Goal: Information Seeking & Learning: Learn about a topic

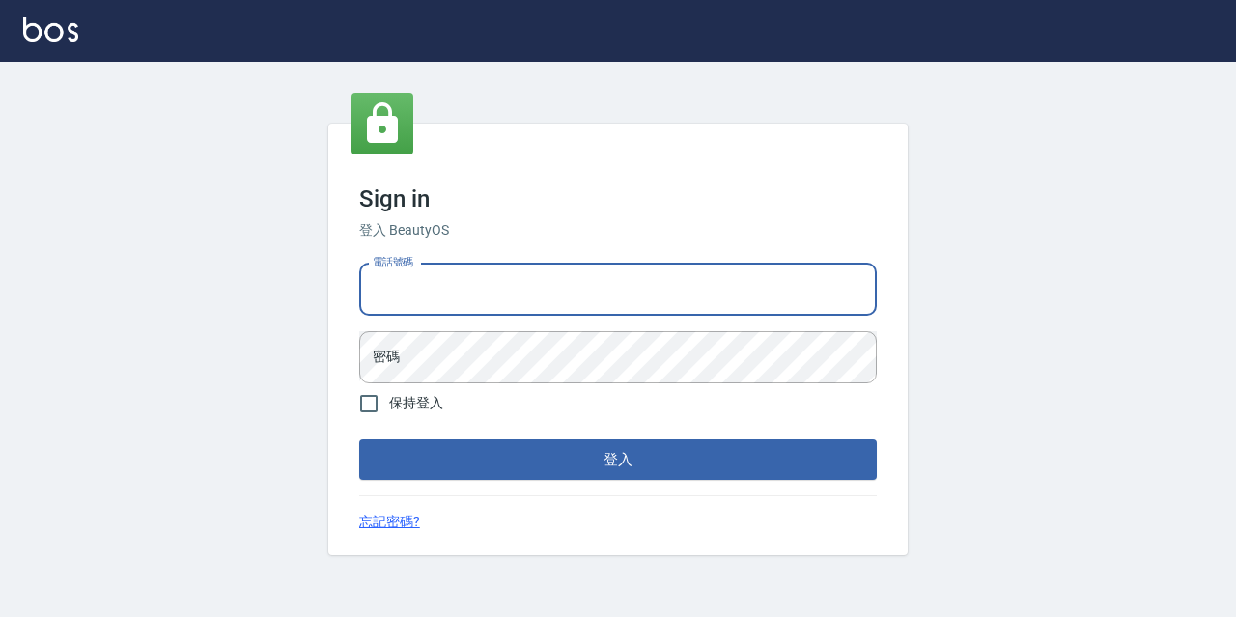
click at [522, 313] on input "電話號碼" at bounding box center [618, 290] width 518 height 52
type input "0977888999"
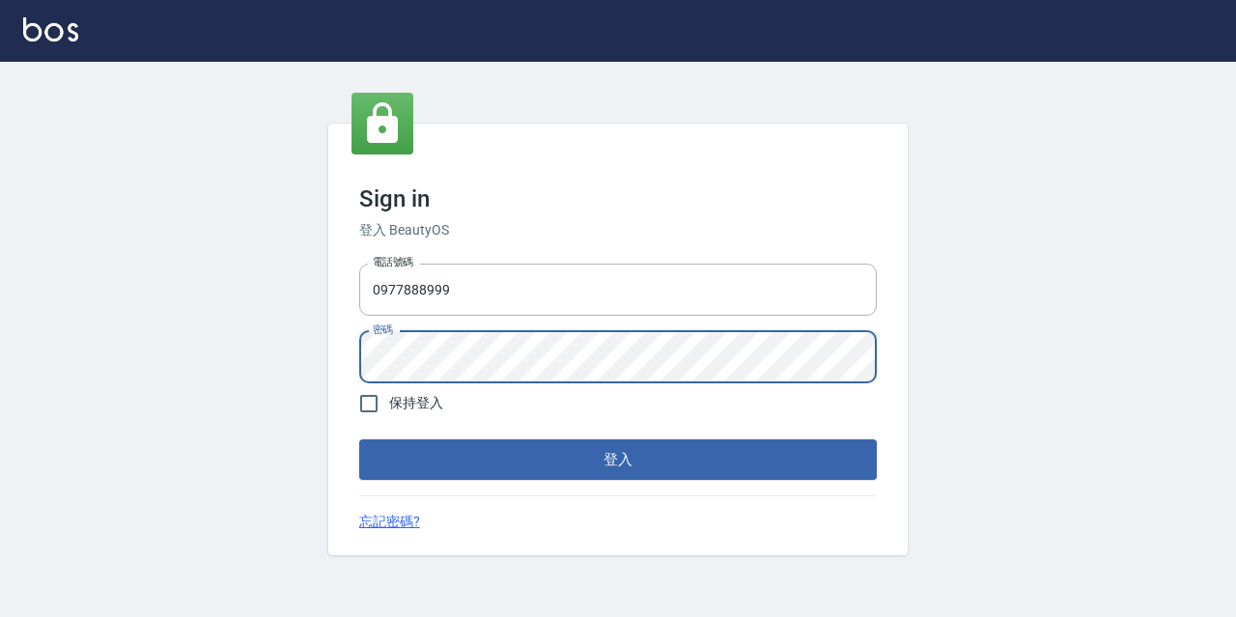
click at [359, 439] on button "登入" at bounding box center [618, 459] width 518 height 41
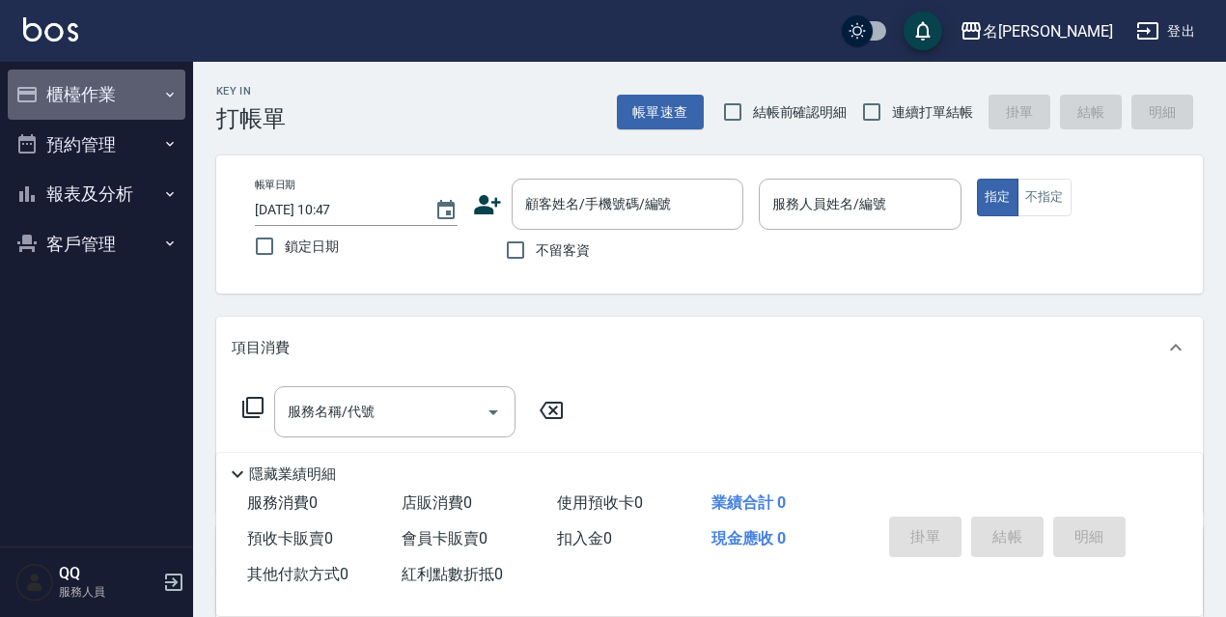
click at [92, 86] on button "櫃檯作業" at bounding box center [97, 95] width 178 height 50
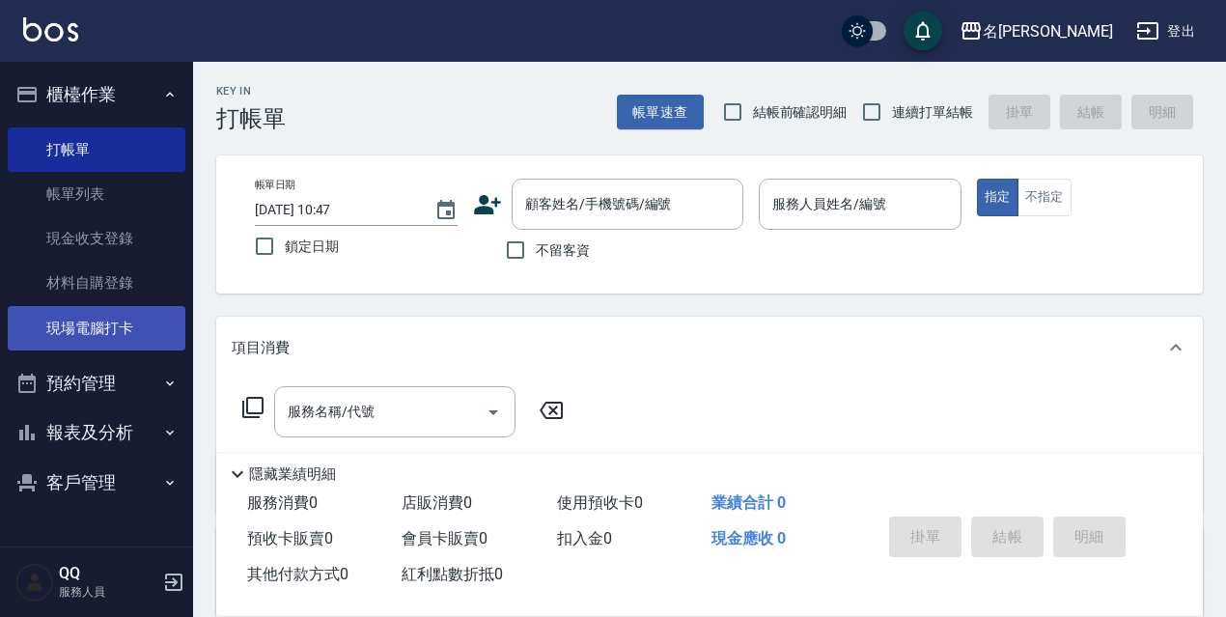
click at [122, 317] on link "現場電腦打卡" at bounding box center [97, 328] width 178 height 44
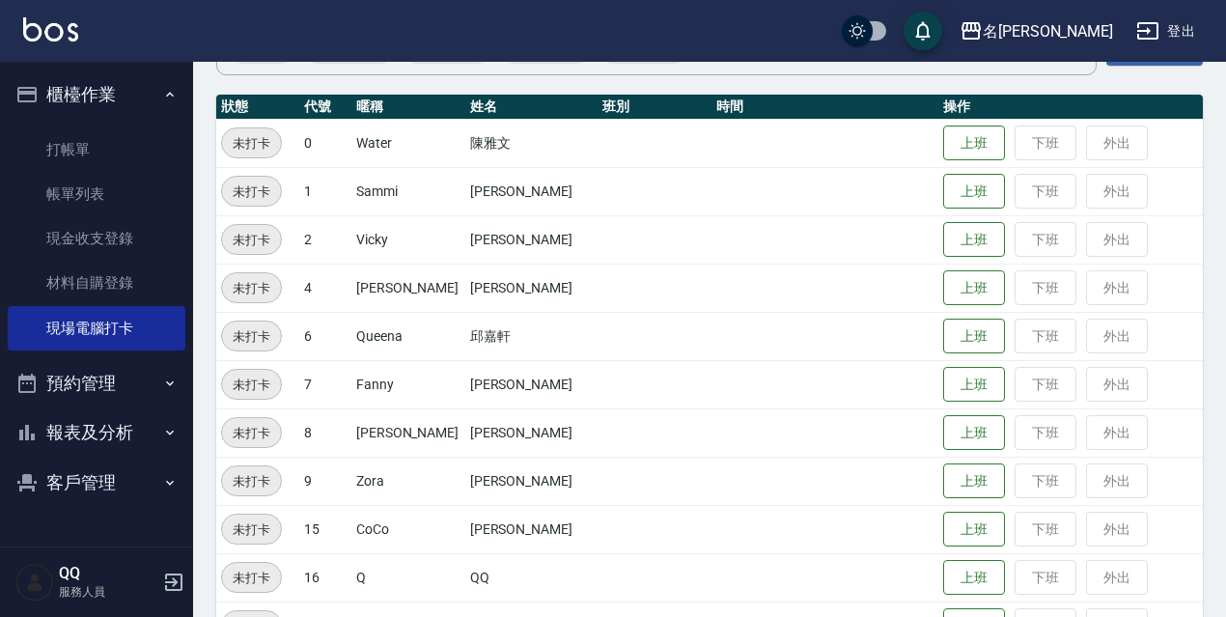
scroll to position [395, 0]
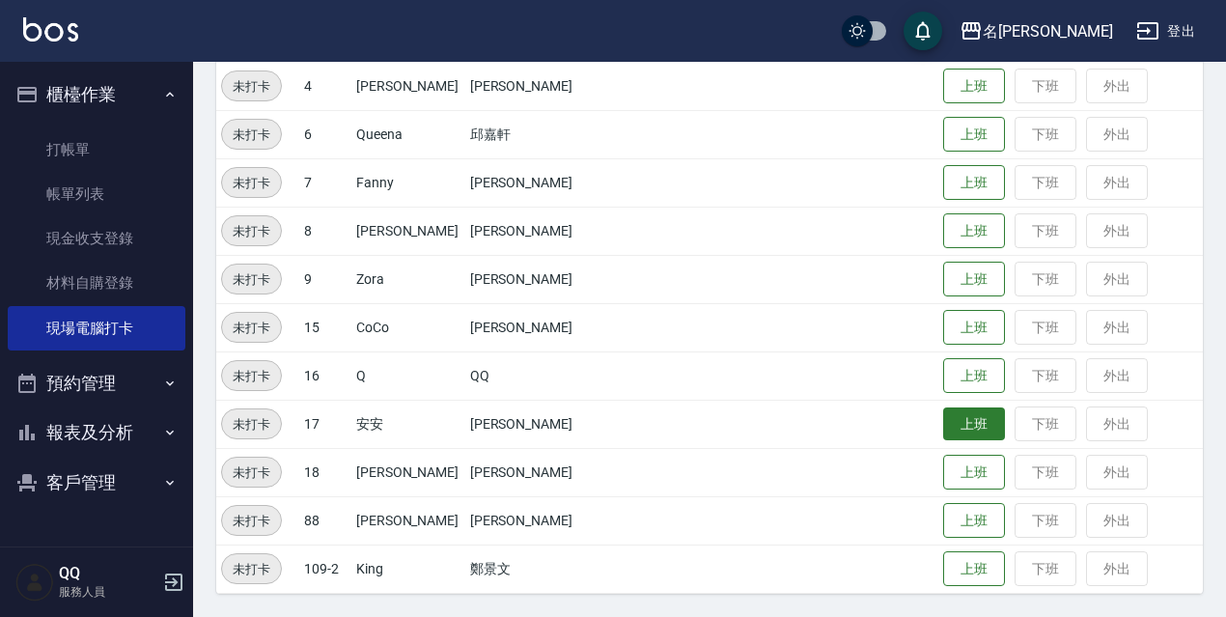
click at [967, 423] on button "上班" at bounding box center [974, 424] width 62 height 34
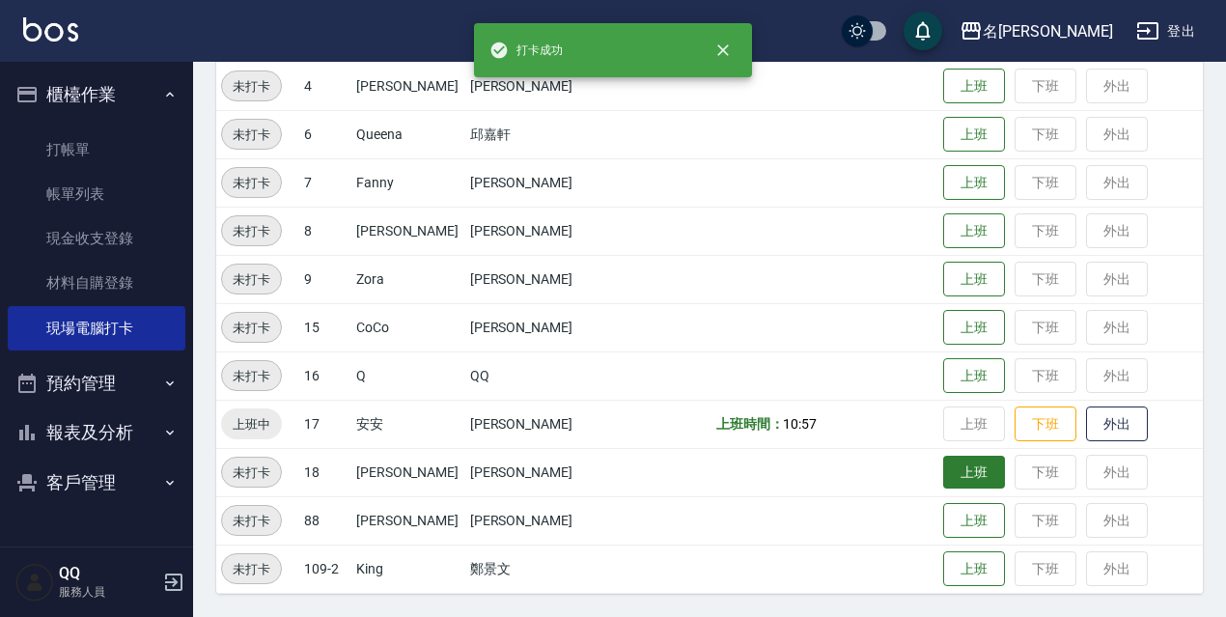
click at [943, 474] on button "上班" at bounding box center [974, 473] width 62 height 34
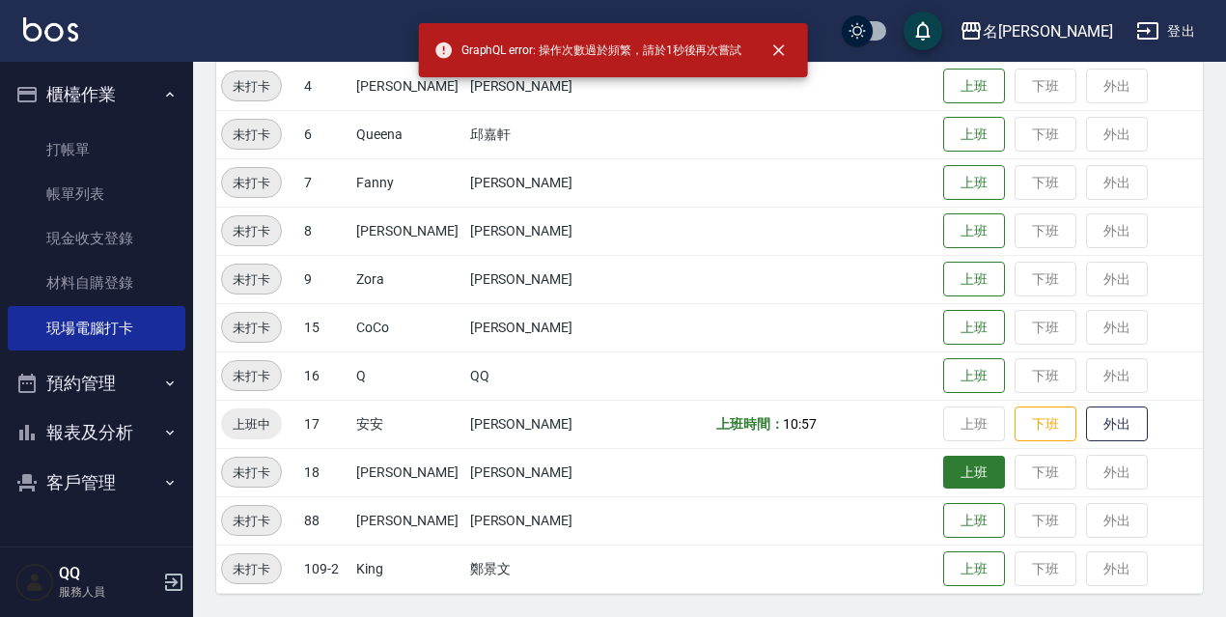
click at [959, 464] on button "上班" at bounding box center [974, 473] width 62 height 34
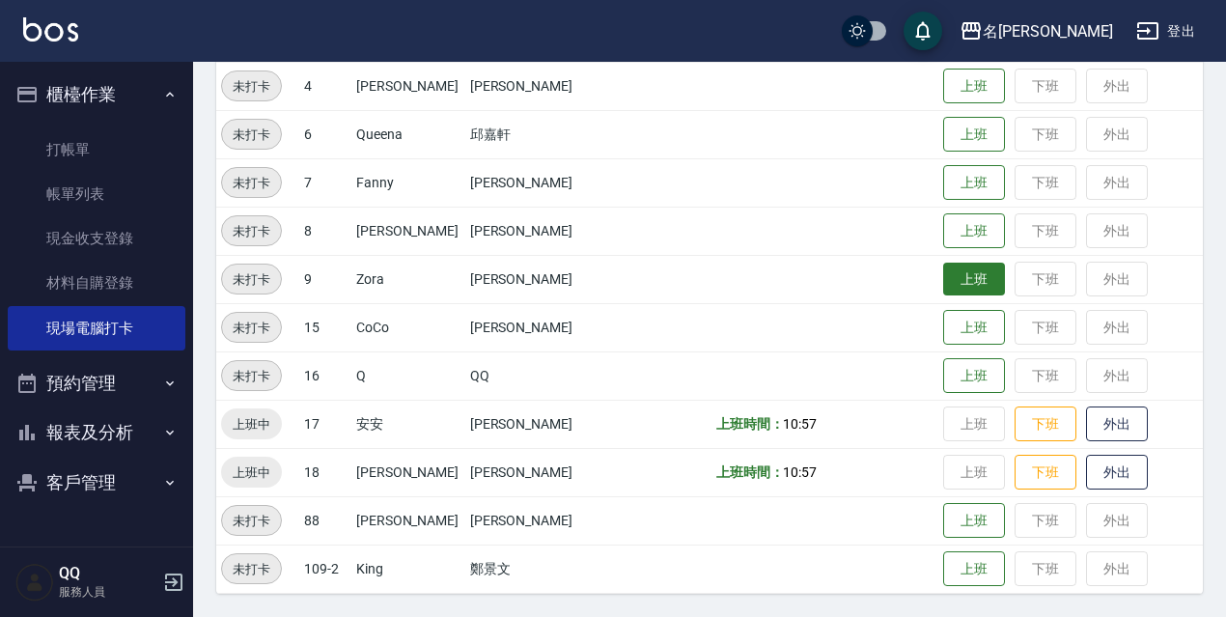
click at [951, 275] on button "上班" at bounding box center [974, 280] width 62 height 34
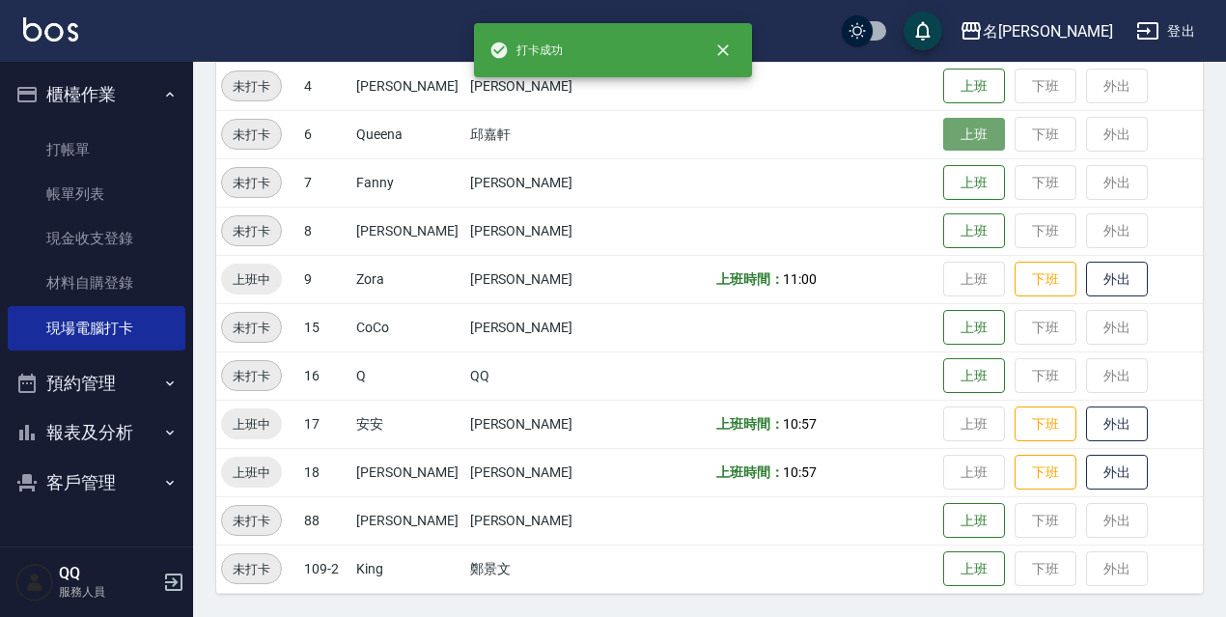
click at [952, 126] on button "上班" at bounding box center [974, 135] width 62 height 34
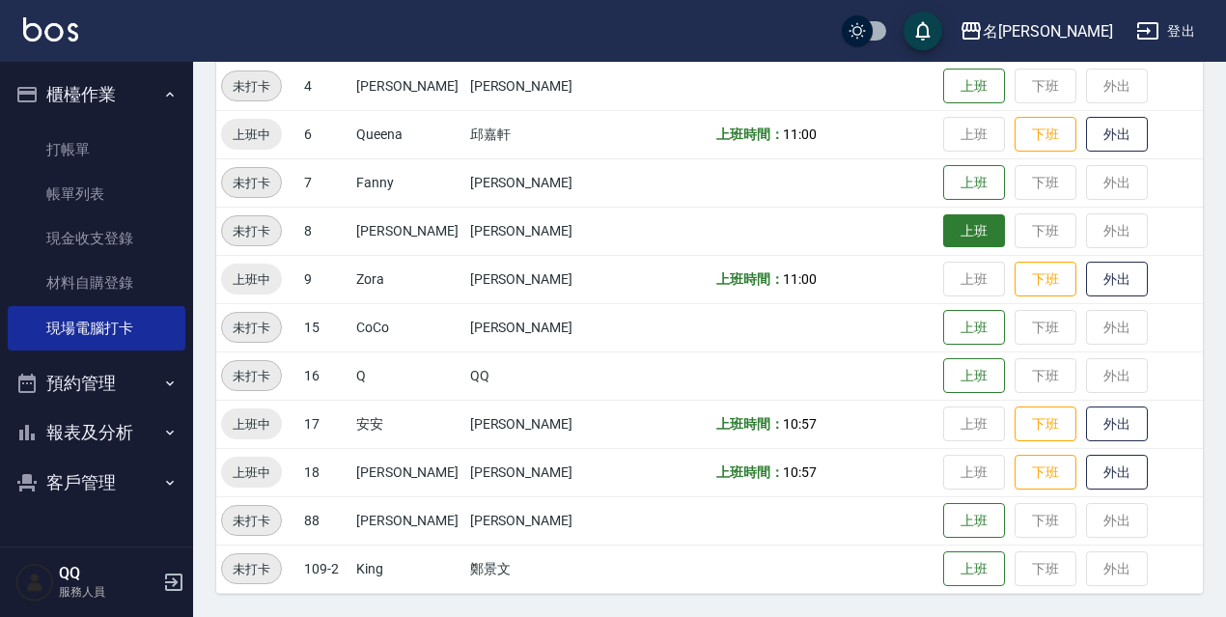
click at [948, 220] on button "上班" at bounding box center [974, 231] width 62 height 34
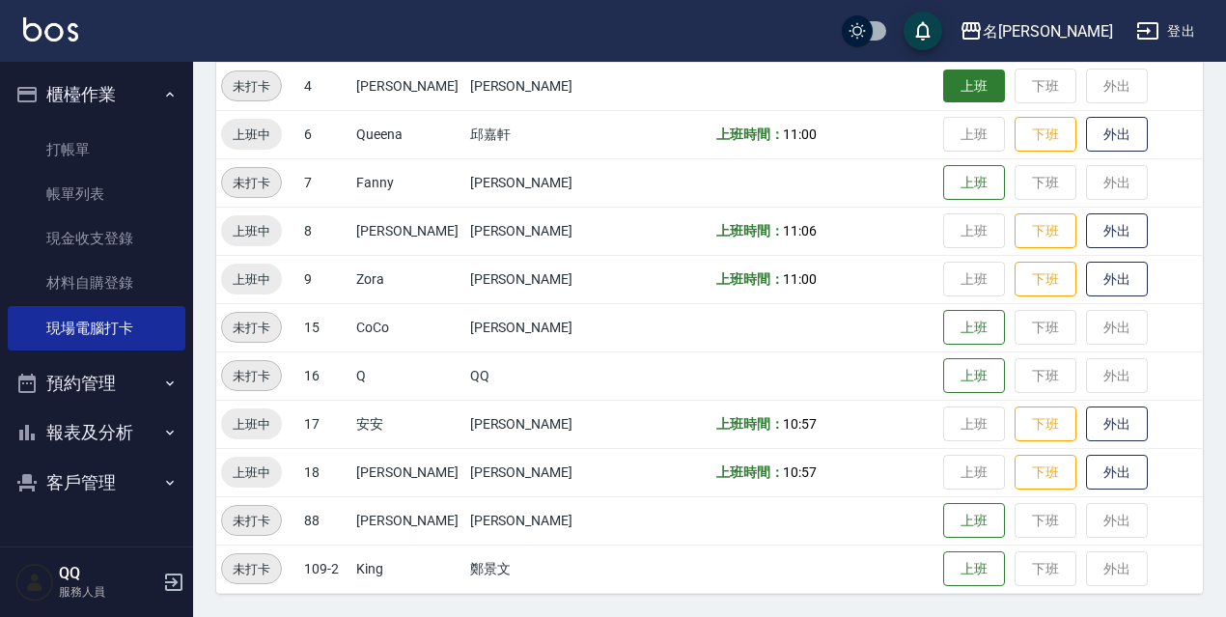
click at [943, 92] on button "上班" at bounding box center [974, 87] width 62 height 34
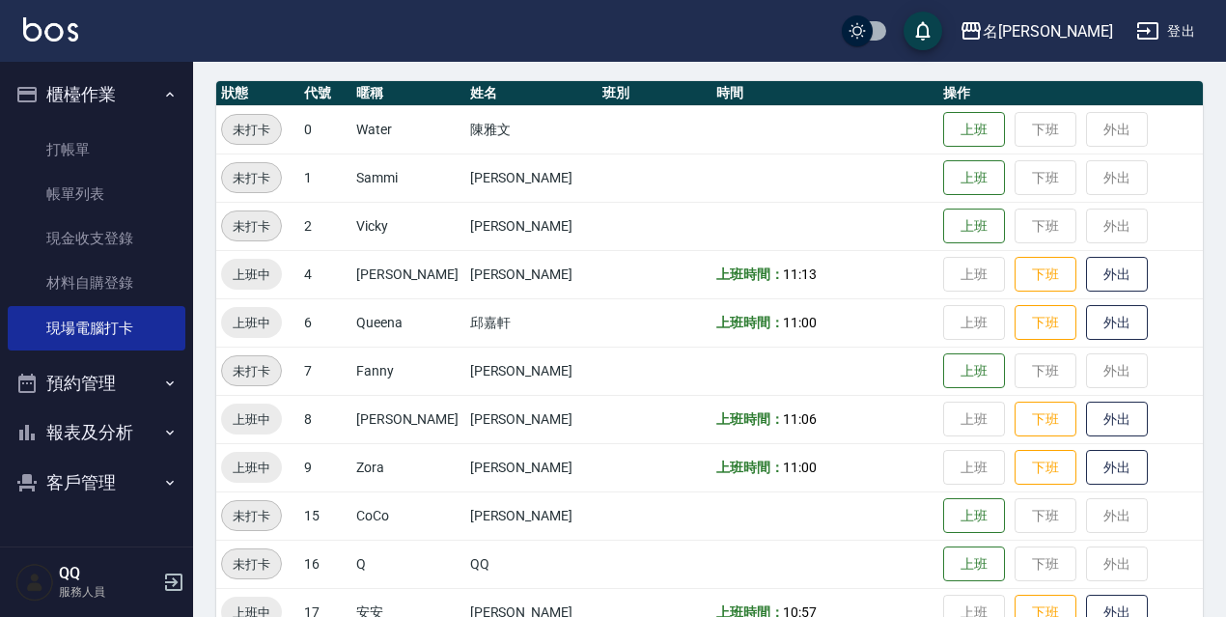
scroll to position [183, 0]
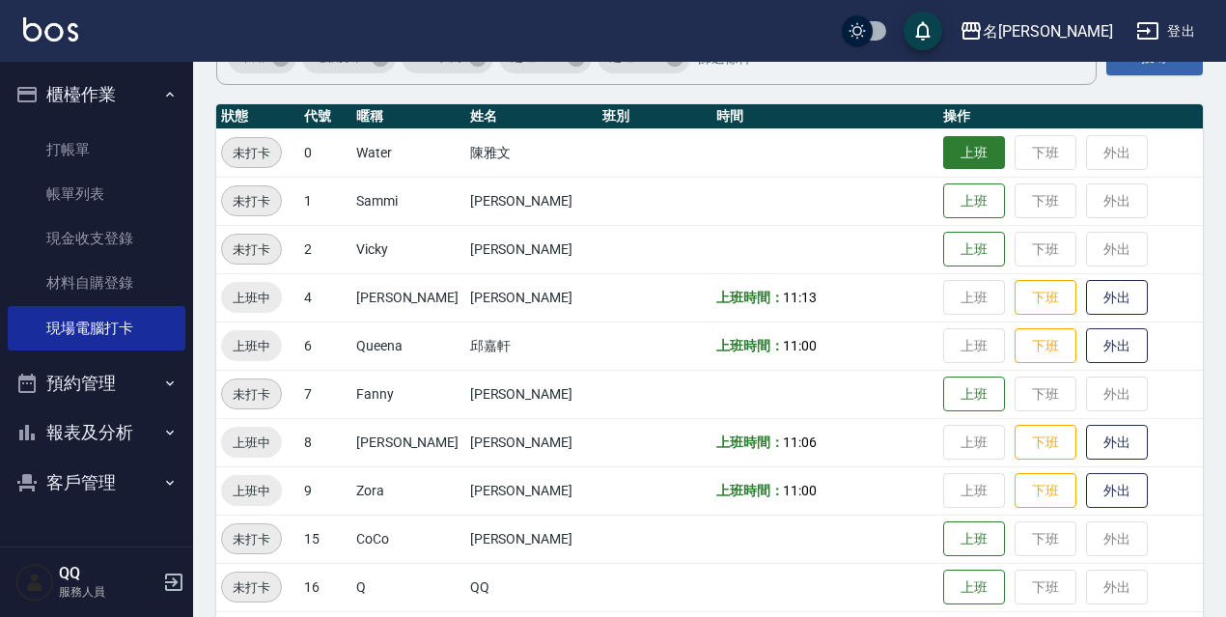
click at [967, 152] on button "上班" at bounding box center [974, 153] width 62 height 34
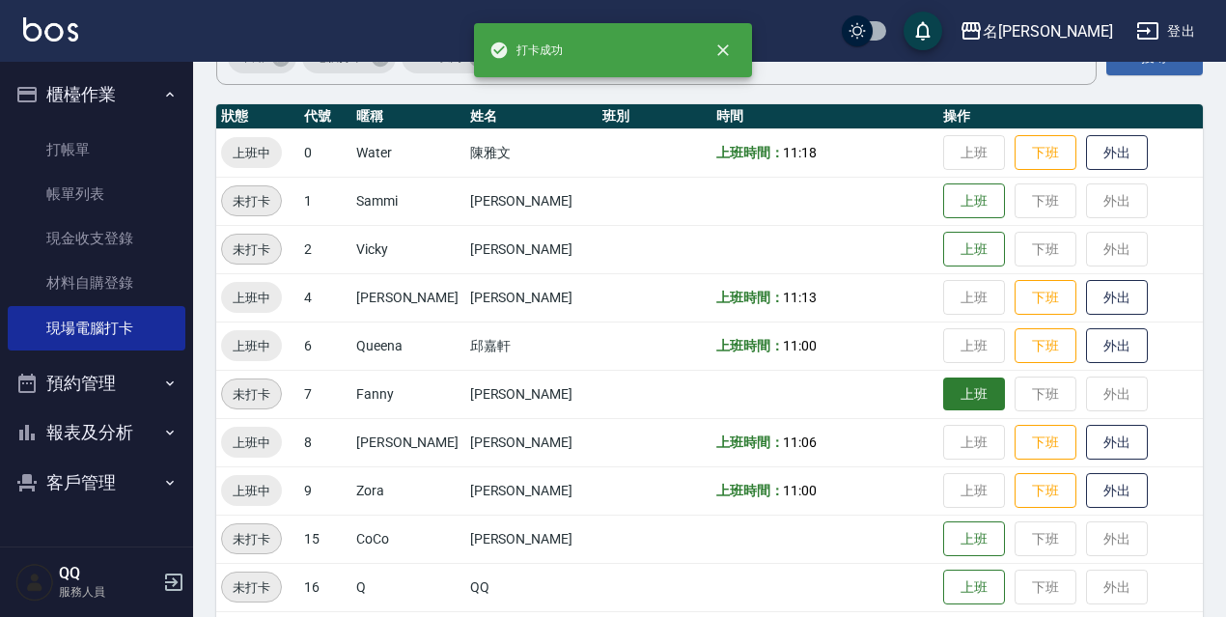
click at [943, 389] on button "上班" at bounding box center [974, 395] width 62 height 34
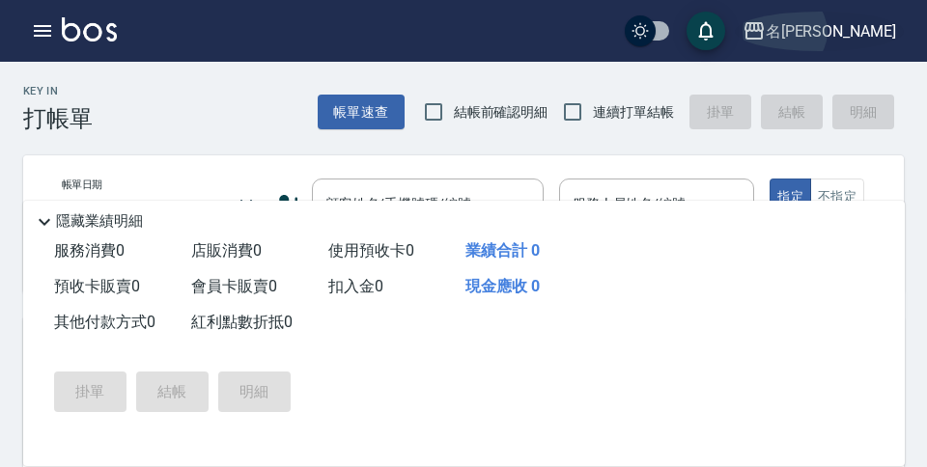
click at [881, 36] on div "名[PERSON_NAME]" at bounding box center [831, 31] width 130 height 24
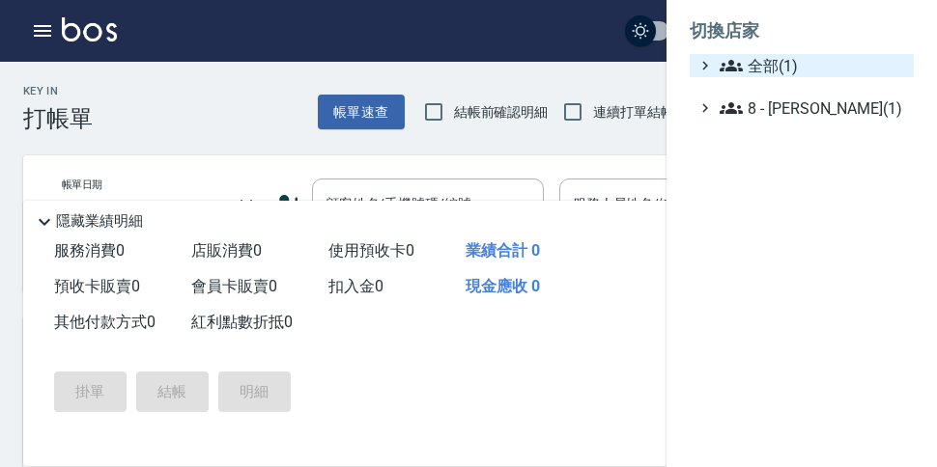
click at [784, 61] on span "全部(1)" at bounding box center [812, 65] width 186 height 23
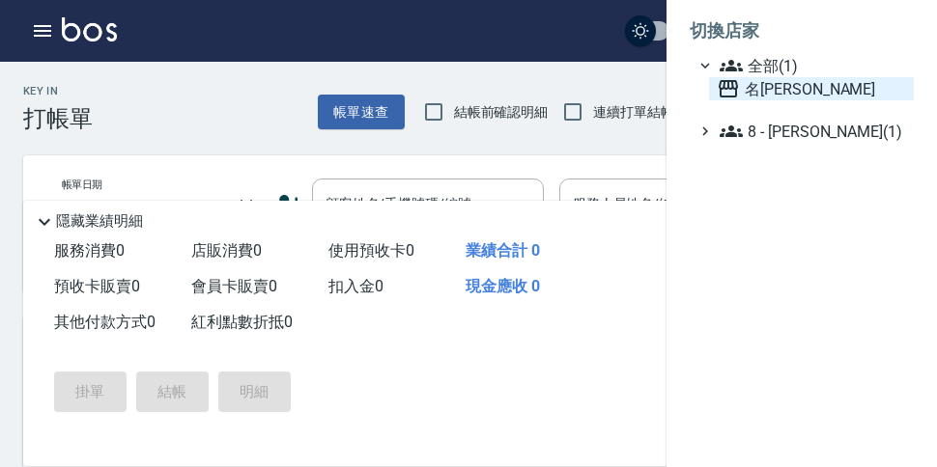
click at [784, 90] on span "名[PERSON_NAME]" at bounding box center [810, 88] width 189 height 23
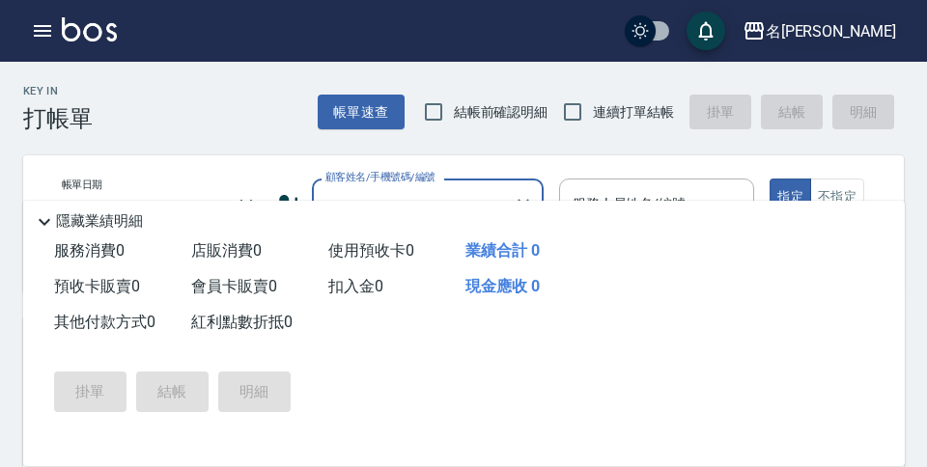
click at [764, 31] on icon "button" at bounding box center [753, 30] width 19 height 17
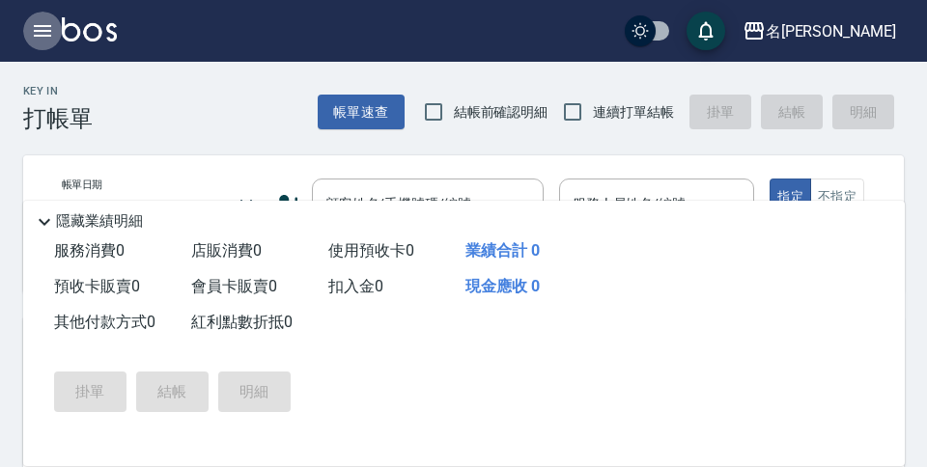
click at [30, 23] on button "button" at bounding box center [42, 31] width 39 height 39
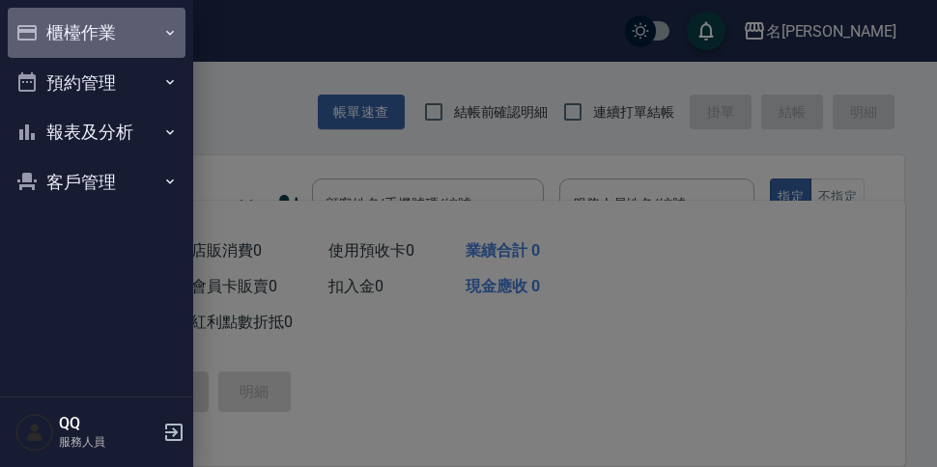
click at [163, 25] on icon "button" at bounding box center [169, 32] width 15 height 15
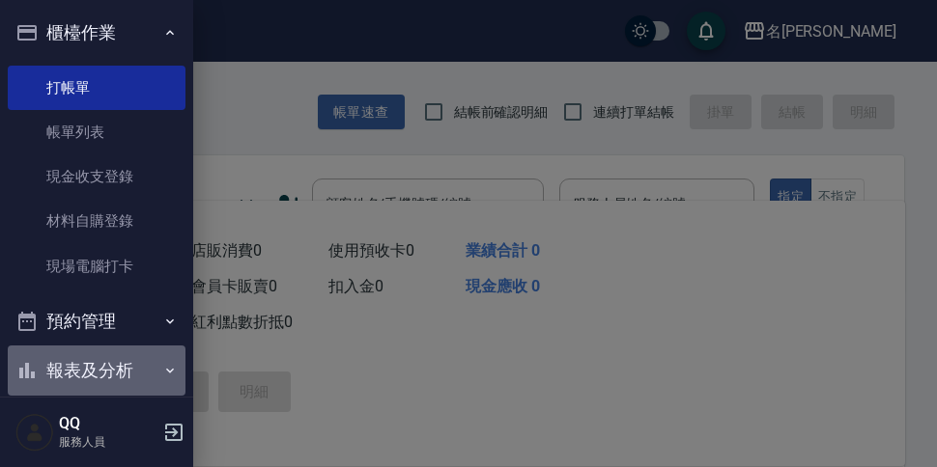
click at [163, 368] on icon "button" at bounding box center [169, 370] width 15 height 15
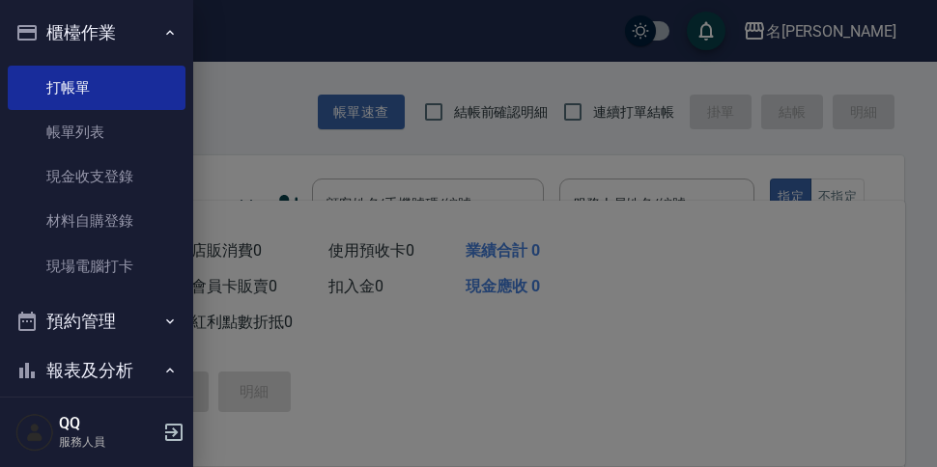
drag, startPoint x: 182, startPoint y: 365, endPoint x: 202, endPoint y: 243, distance: 123.2
click at [193, 270] on div "櫃檯作業 打帳單 帳單列表 現金收支登錄 材料自購登錄 現場電腦打卡 預約管理 預約管理 單日預約紀錄 單週預約紀錄 報表及分析 報表目錄 店家日報表 互助日…" at bounding box center [96, 233] width 193 height 467
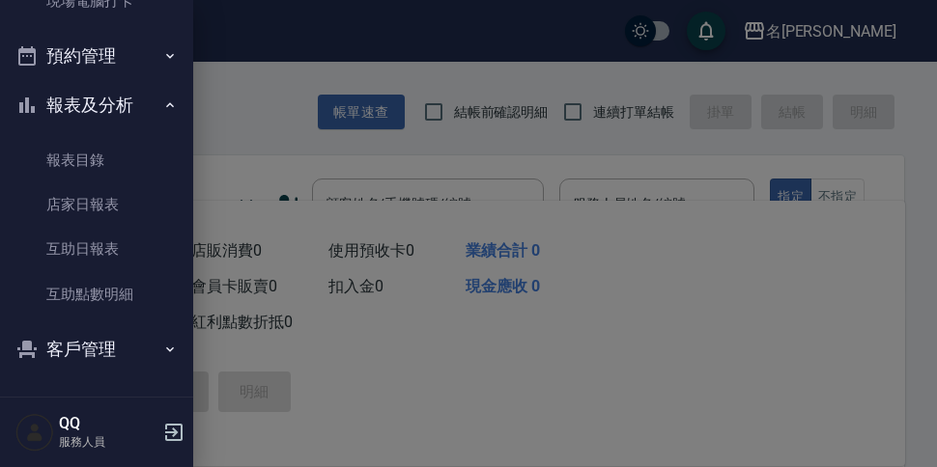
click at [121, 107] on button "報表及分析" at bounding box center [97, 105] width 178 height 50
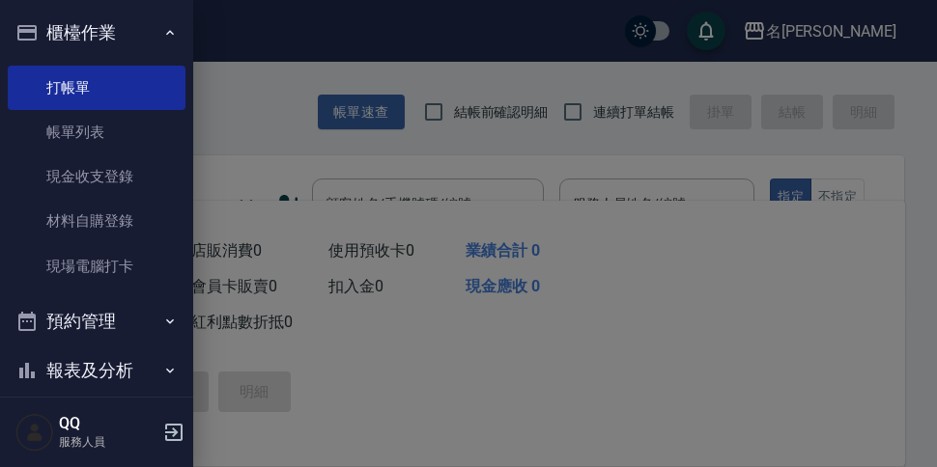
scroll to position [71, 0]
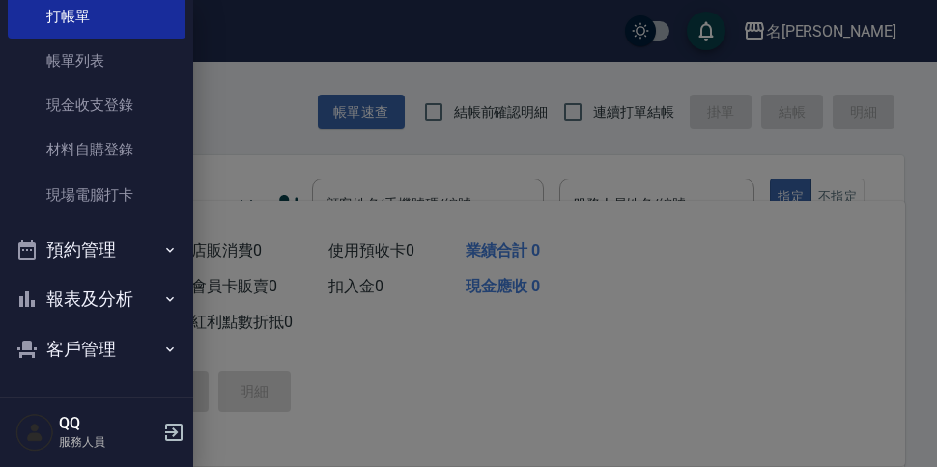
click at [98, 298] on button "報表及分析" at bounding box center [97, 299] width 178 height 50
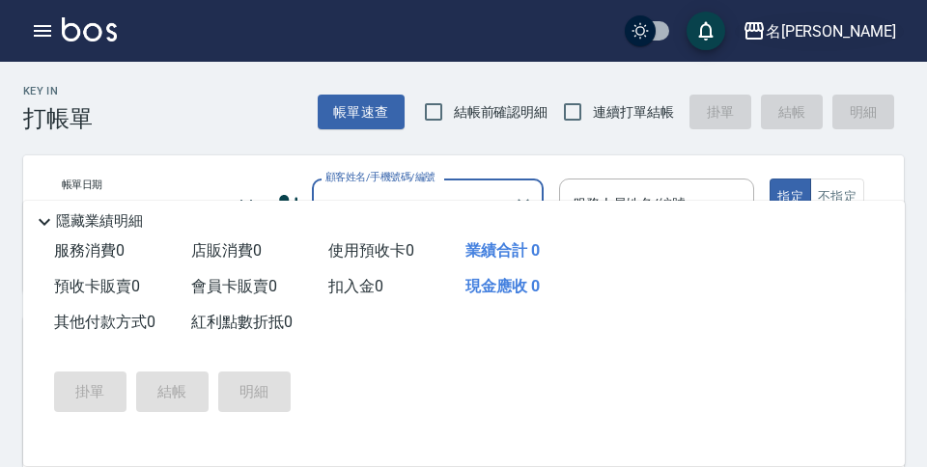
click at [868, 43] on button "名[PERSON_NAME]" at bounding box center [819, 32] width 169 height 40
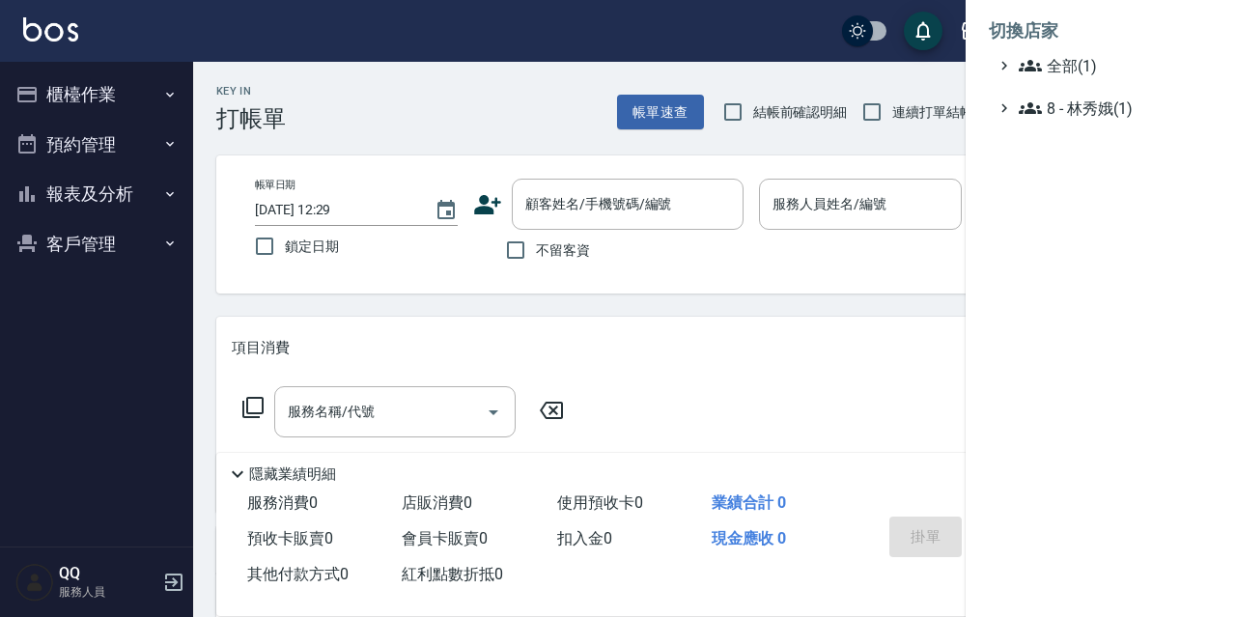
click at [169, 466] on div at bounding box center [618, 308] width 1236 height 617
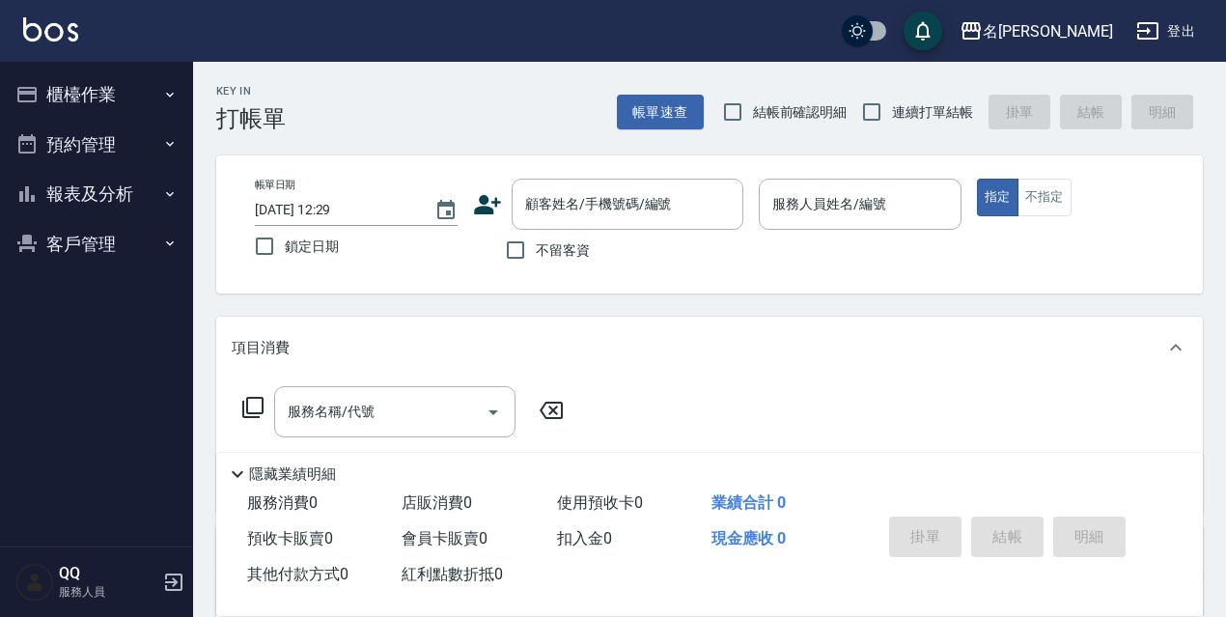
click at [170, 466] on icon "button" at bounding box center [173, 582] width 23 height 23
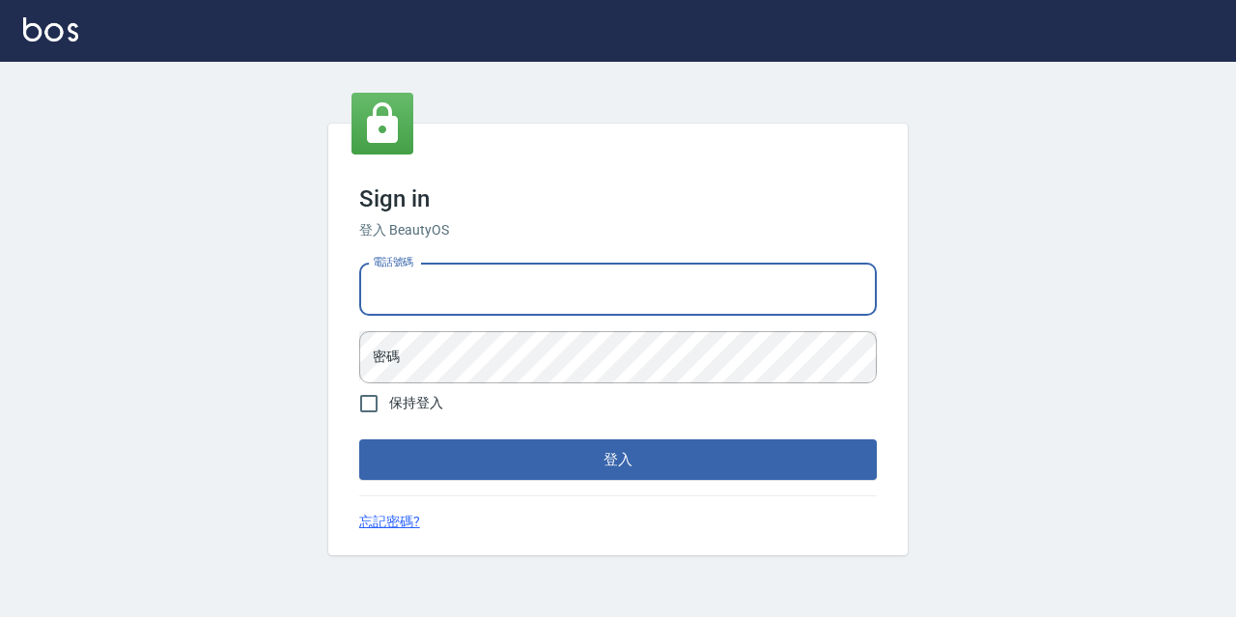
drag, startPoint x: 658, startPoint y: 276, endPoint x: 645, endPoint y: 289, distance: 17.8
click at [658, 276] on input "電話號碼" at bounding box center [618, 290] width 518 height 52
type input "0986907135"
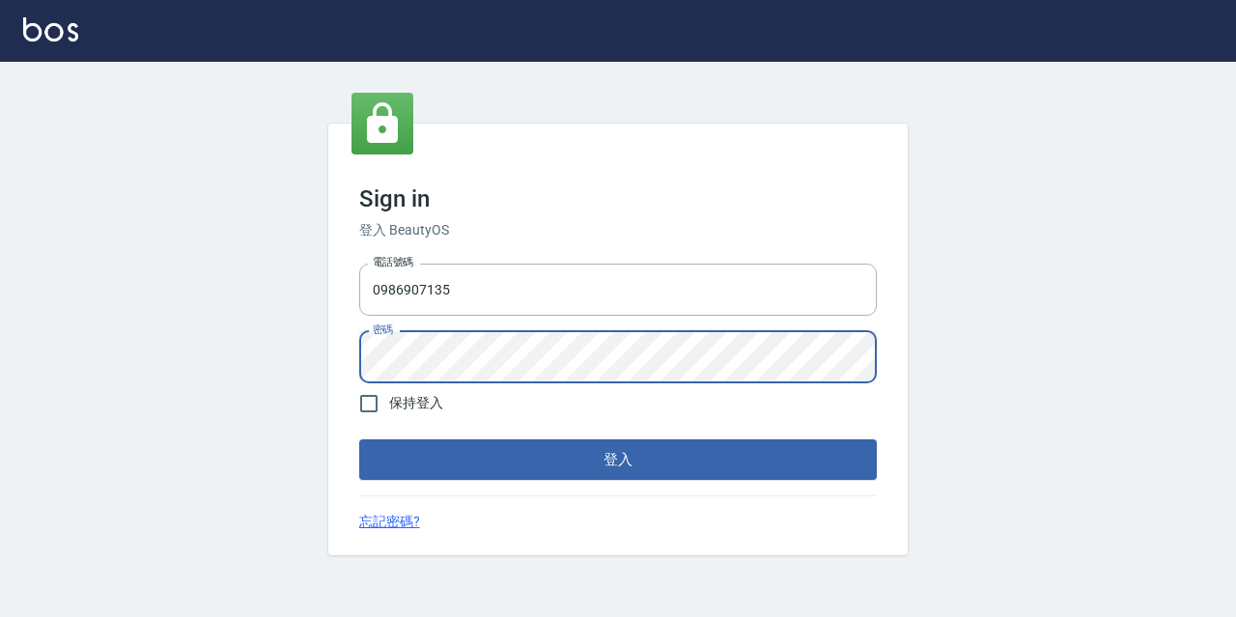
click at [359, 439] on button "登入" at bounding box center [618, 459] width 518 height 41
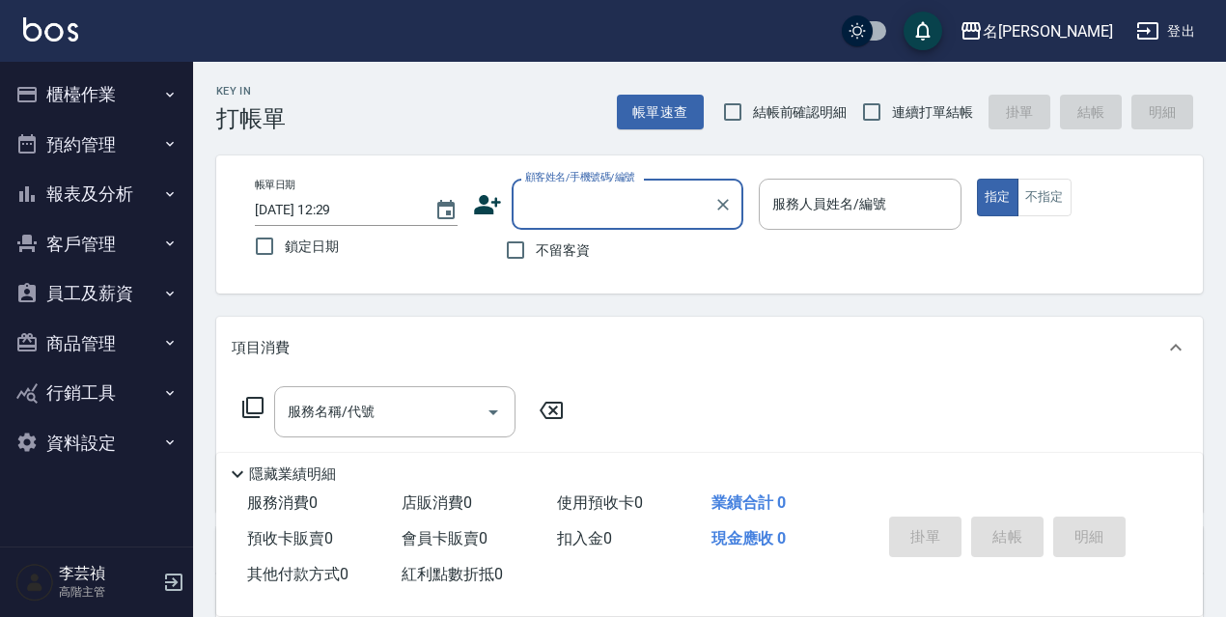
click at [85, 293] on button "員工及薪資" at bounding box center [97, 293] width 178 height 50
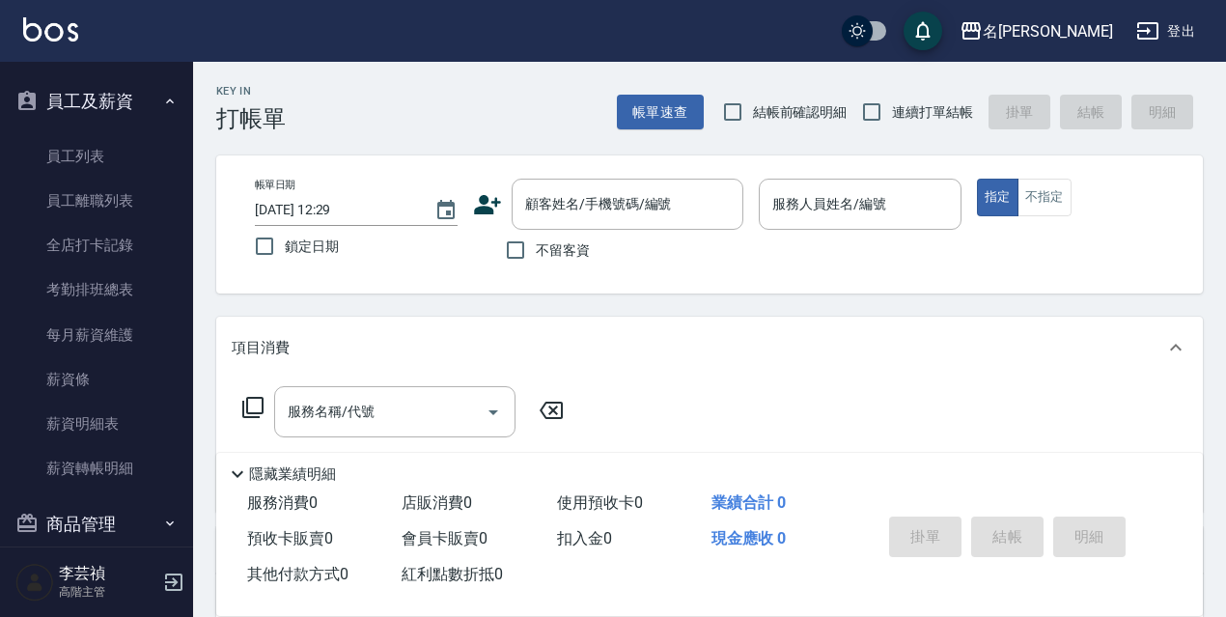
scroll to position [219, 0]
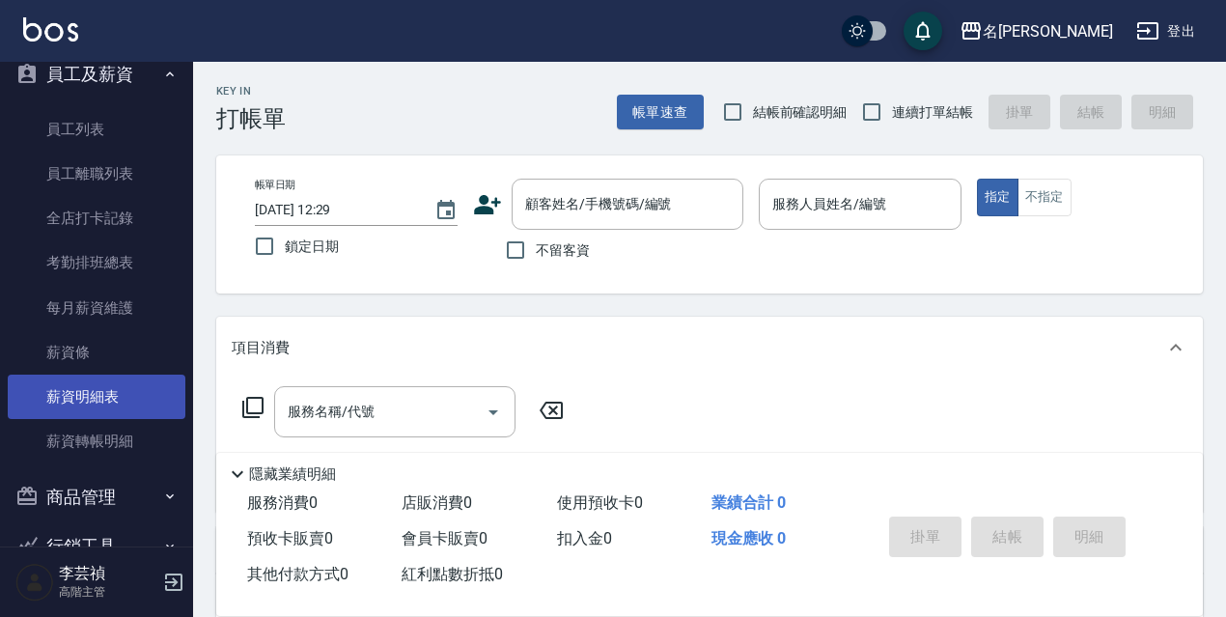
click at [111, 395] on link "薪資明細表" at bounding box center [97, 397] width 178 height 44
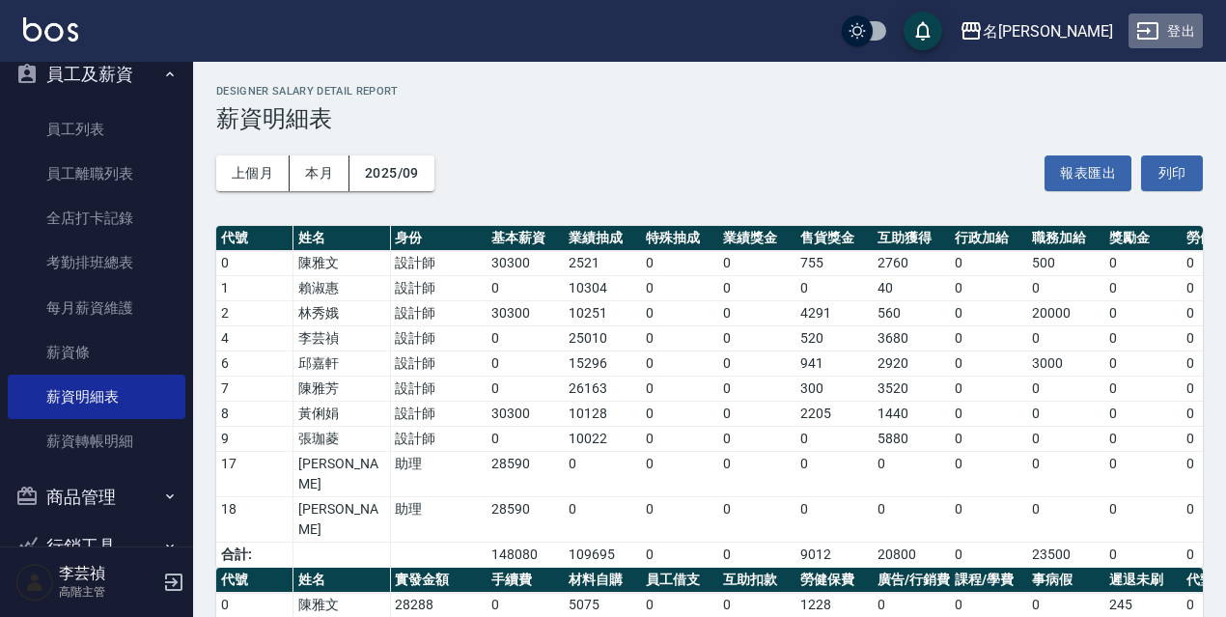
click at [1186, 30] on button "登出" at bounding box center [1166, 32] width 74 height 36
